Goal: Task Accomplishment & Management: Manage account settings

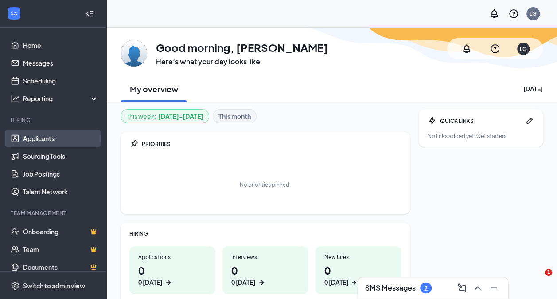
click at [55, 136] on link "Applicants" at bounding box center [61, 138] width 76 height 18
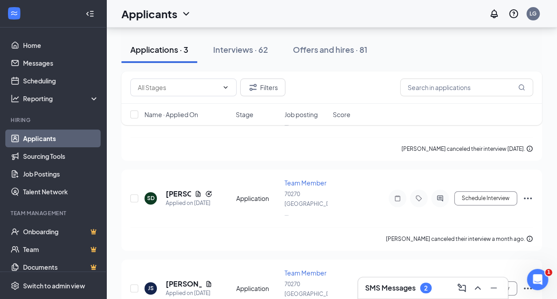
scroll to position [153, 0]
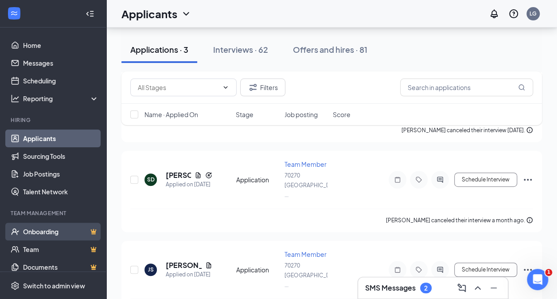
click at [57, 232] on link "Onboarding" at bounding box center [61, 232] width 76 height 18
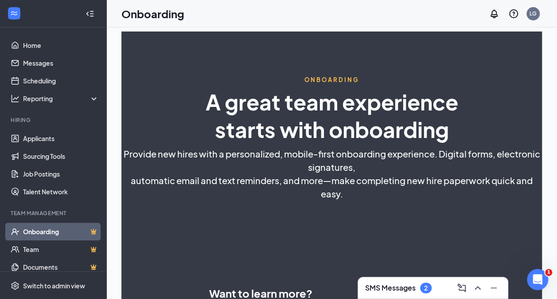
select select "US"
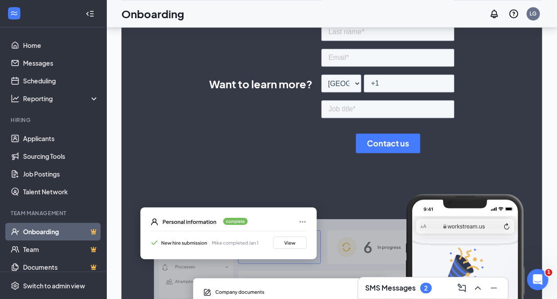
scroll to position [235, 0]
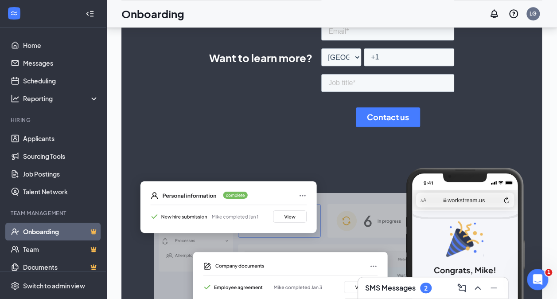
click at [431, 286] on div "2" at bounding box center [426, 287] width 12 height 11
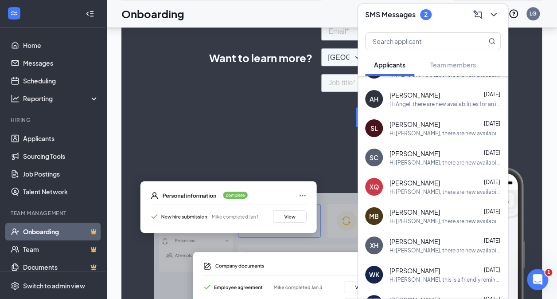
scroll to position [170, 0]
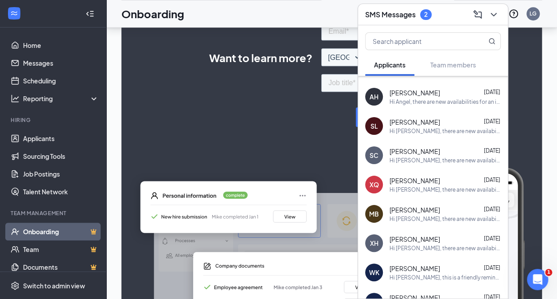
click at [455, 277] on div "Hi [PERSON_NAME], this is a friendly reminder. Your meeting with Long [PERSON_N…" at bounding box center [445, 277] width 111 height 8
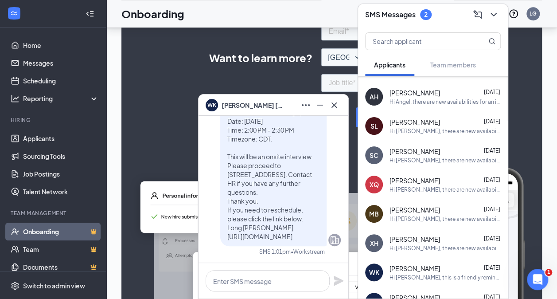
click at [455, 277] on div "Hi [PERSON_NAME], this is a friendly reminder. Your meeting with Long [PERSON_N…" at bounding box center [445, 277] width 111 height 8
click at [304, 109] on icon "Ellipses" at bounding box center [306, 105] width 11 height 11
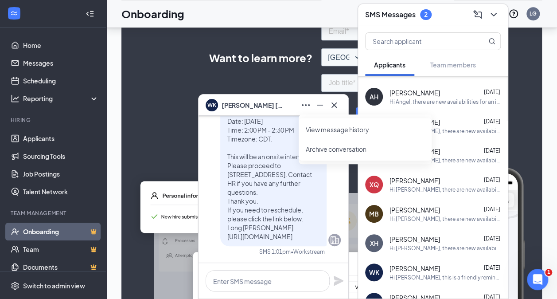
click at [410, 273] on div "Hi [PERSON_NAME], this is a friendly reminder. Your meeting with Long [PERSON_N…" at bounding box center [445, 277] width 111 height 8
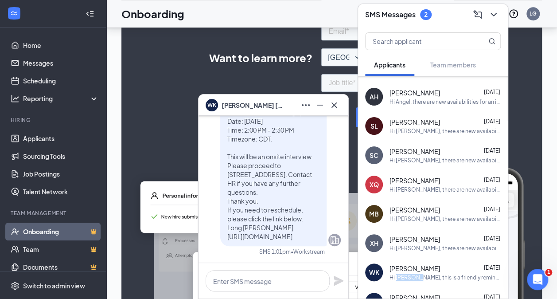
click at [410, 273] on div "Hi [PERSON_NAME], this is a friendly reminder. Your meeting with Long [PERSON_N…" at bounding box center [445, 277] width 111 height 8
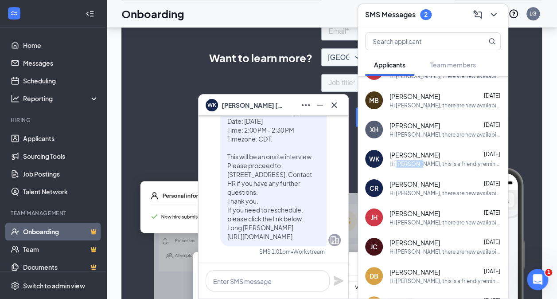
scroll to position [286, 0]
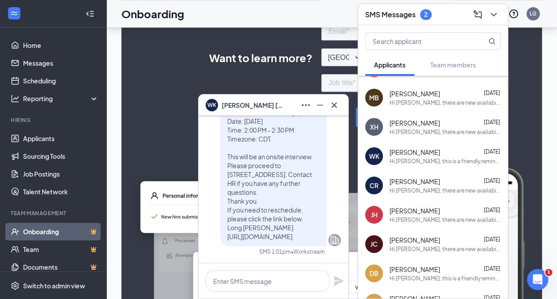
drag, startPoint x: 378, startPoint y: 155, endPoint x: 322, endPoint y: 103, distance: 76.2
click at [322, 103] on icon "Minimize" at bounding box center [320, 105] width 11 height 11
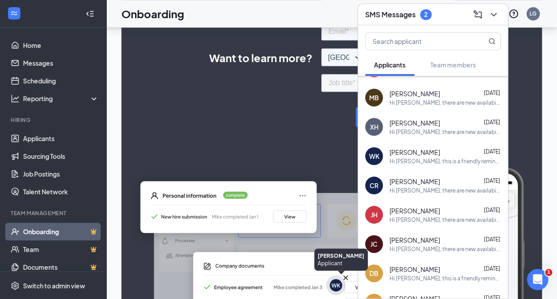
click at [334, 290] on div "WK" at bounding box center [336, 285] width 12 height 12
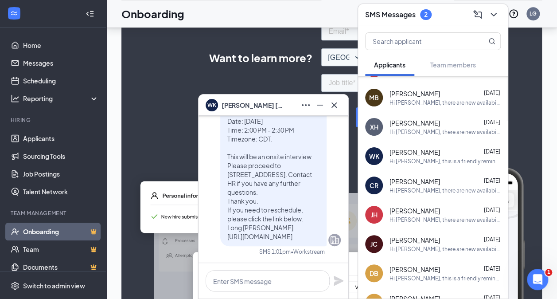
click at [185, 277] on img at bounding box center [331, 260] width 421 height 185
click at [333, 105] on icon "Cross" at bounding box center [334, 104] width 5 height 5
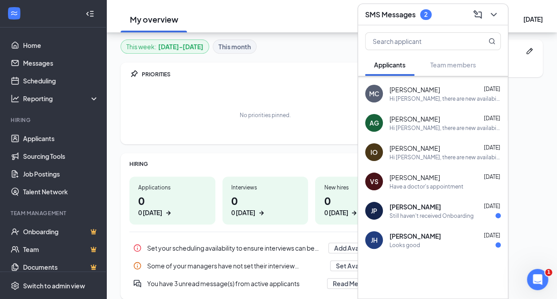
scroll to position [987, 0]
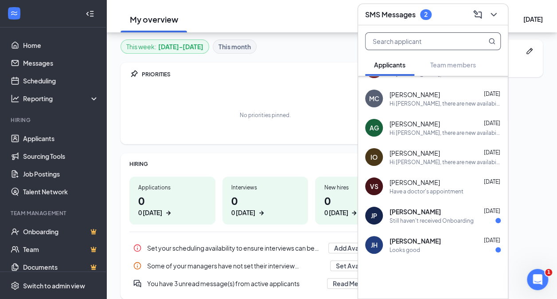
click at [444, 45] on input "text" at bounding box center [418, 41] width 105 height 17
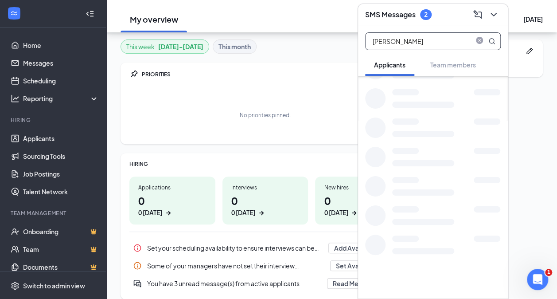
scroll to position [0, 0]
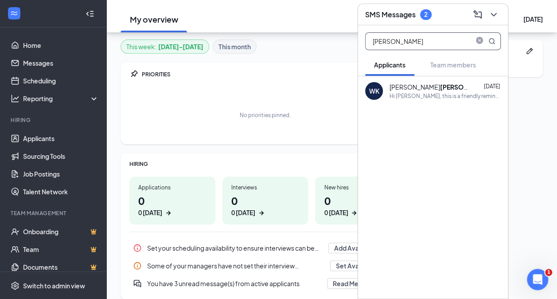
type input "kelley"
click at [403, 82] on div "William Kelley" at bounding box center [430, 86] width 80 height 9
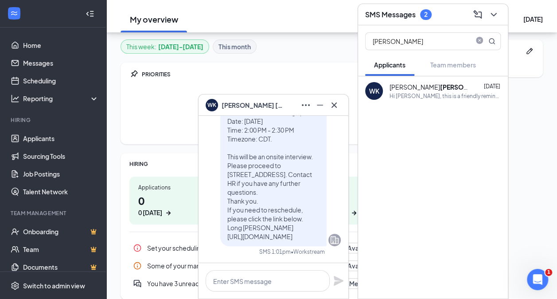
click at [321, 110] on icon "Minimize" at bounding box center [320, 105] width 11 height 11
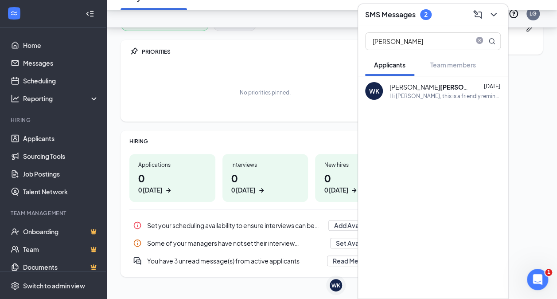
scroll to position [105, 0]
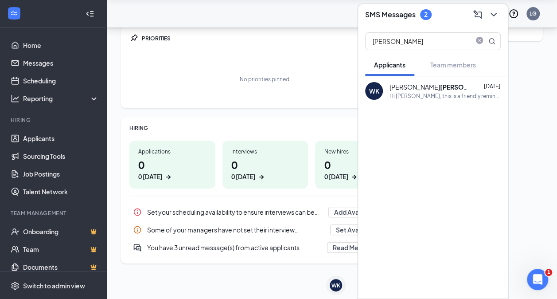
click at [454, 88] on div "William Kelley Sep 11" at bounding box center [445, 86] width 111 height 9
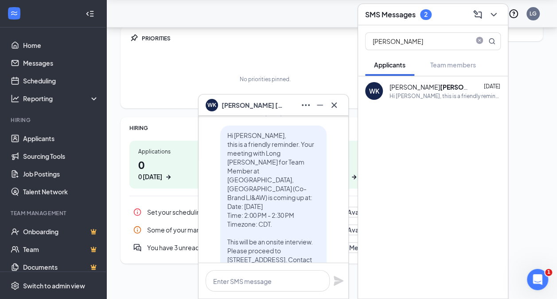
click at [301, 204] on p "Hi [PERSON_NAME], this is a friendly reminder. Your meeting with Long [PERSON_N…" at bounding box center [273, 228] width 92 height 195
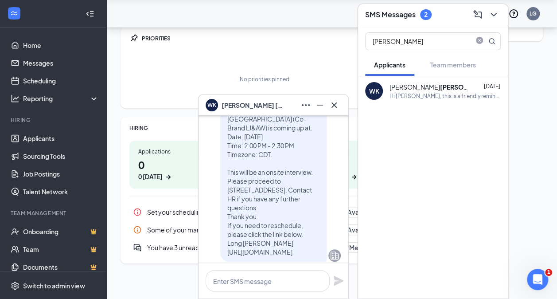
scroll to position [0, 0]
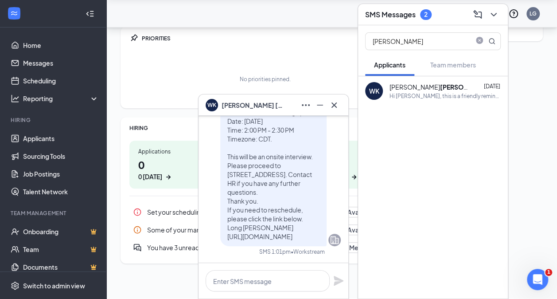
click at [331, 239] on icon "Company" at bounding box center [335, 240] width 8 height 8
click at [323, 106] on icon "Minimize" at bounding box center [320, 105] width 11 height 11
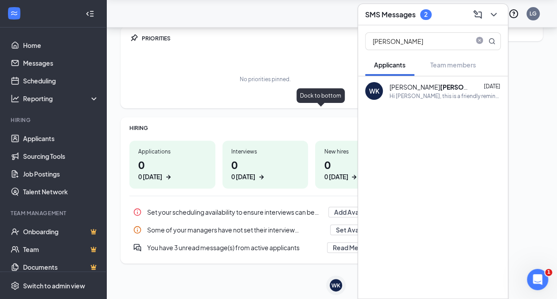
click at [427, 92] on div "Hi [PERSON_NAME], this is a friendly reminder. Your meeting with Long [PERSON_N…" at bounding box center [445, 96] width 111 height 8
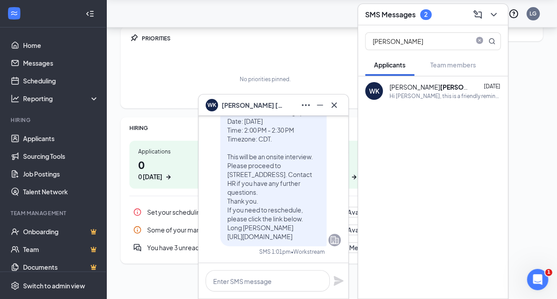
click at [309, 109] on icon "Ellipses" at bounding box center [306, 105] width 11 height 11
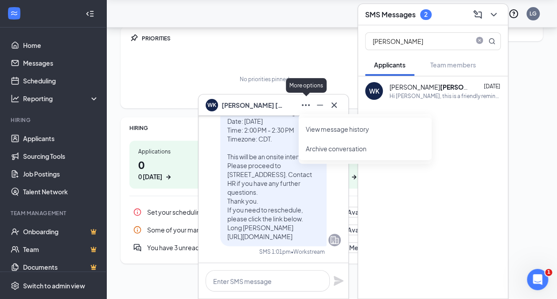
click at [329, 132] on link "View message history" at bounding box center [365, 129] width 119 height 9
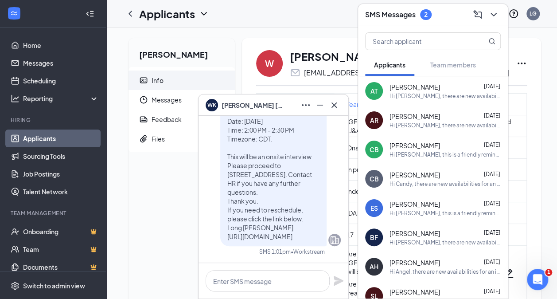
click at [328, 64] on div "[PERSON_NAME] [EMAIL_ADDRESS][DOMAIN_NAME] [PHONE_NUMBER]" at bounding box center [399, 63] width 219 height 29
click at [338, 110] on icon "Cross" at bounding box center [334, 105] width 11 height 11
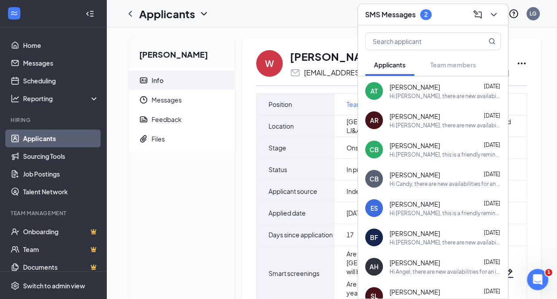
click at [494, 14] on icon "ChevronDown" at bounding box center [493, 14] width 11 height 11
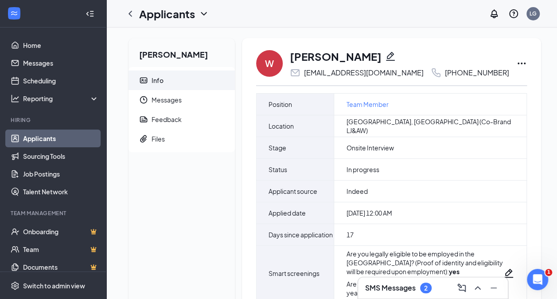
click at [516, 67] on icon "Ellipses" at bounding box center [521, 63] width 11 height 11
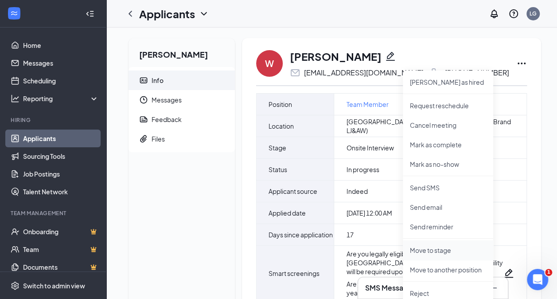
click at [442, 251] on p "Move to stage" at bounding box center [448, 250] width 76 height 9
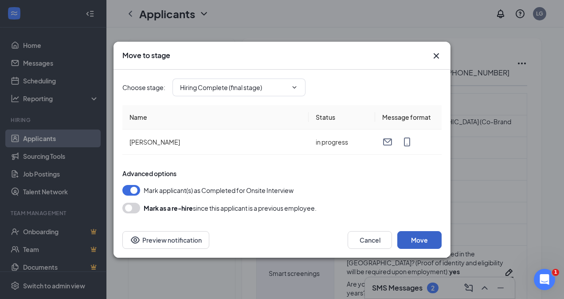
click at [422, 240] on button "Move" at bounding box center [419, 240] width 44 height 18
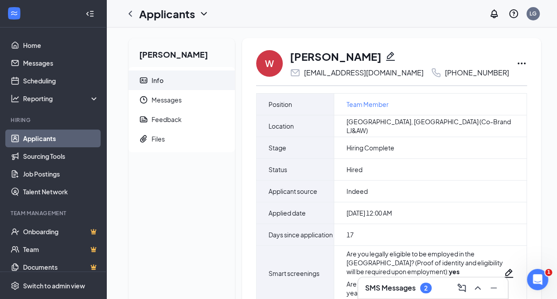
click at [518, 63] on icon "Ellipses" at bounding box center [522, 63] width 8 height 2
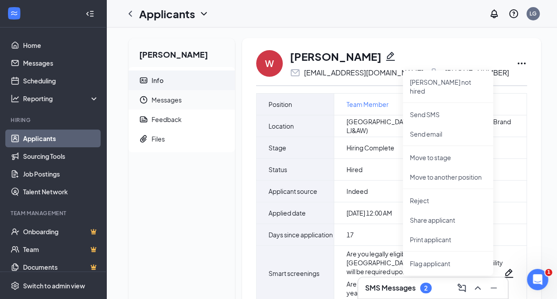
click at [161, 100] on span "Messages" at bounding box center [190, 100] width 76 height 20
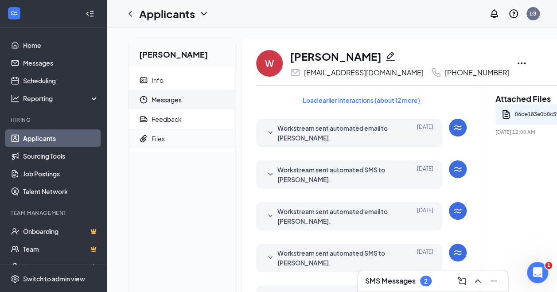
click at [159, 143] on div "Files" at bounding box center [158, 138] width 13 height 9
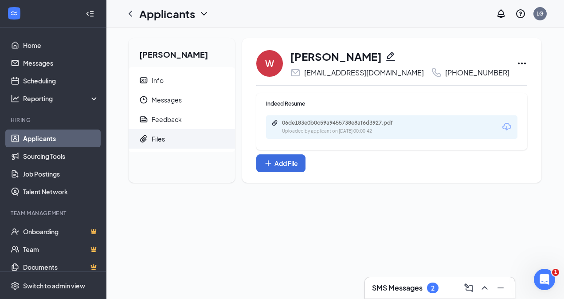
click at [496, 210] on div "[PERSON_NAME] Info Messages Feedback Files W [PERSON_NAME] [EMAIL_ADDRESS][DOMA…" at bounding box center [334, 162] width 457 height 271
